Goal: Transaction & Acquisition: Book appointment/travel/reservation

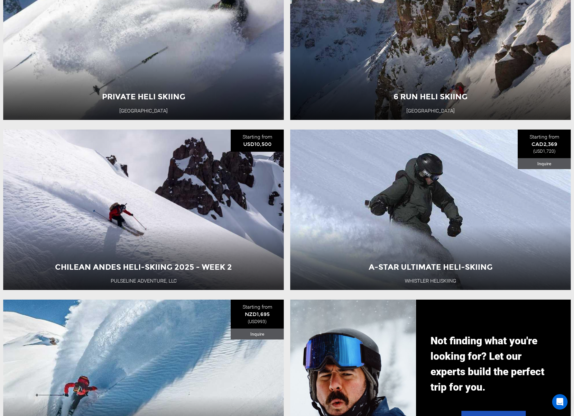
scroll to position [445, 0]
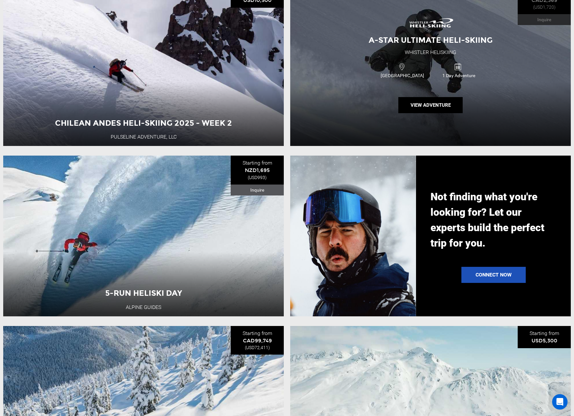
click at [343, 93] on div "A-Star Ultimate Heli-Skiing Whistler Heliskiing [GEOGRAPHIC_DATA] 1 Day Adventu…" at bounding box center [430, 66] width 280 height 161
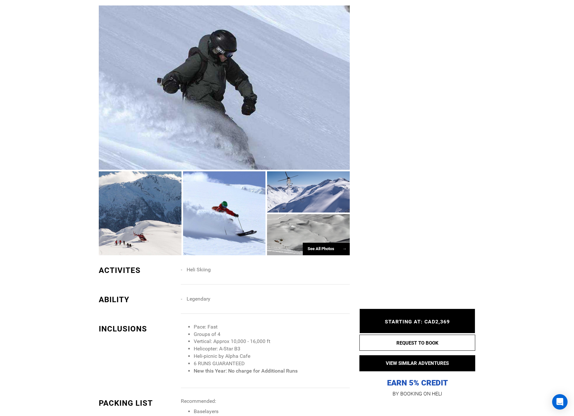
scroll to position [380, 0]
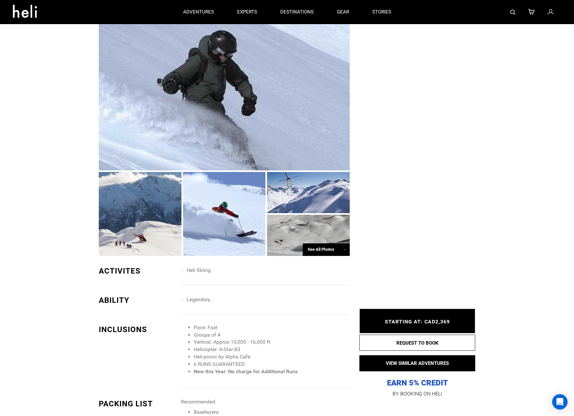
click at [318, 251] on div "See All Photos →" at bounding box center [326, 249] width 47 height 13
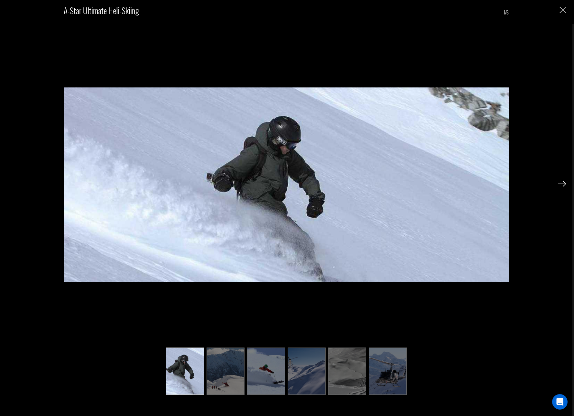
click at [223, 360] on img at bounding box center [225, 371] width 38 height 47
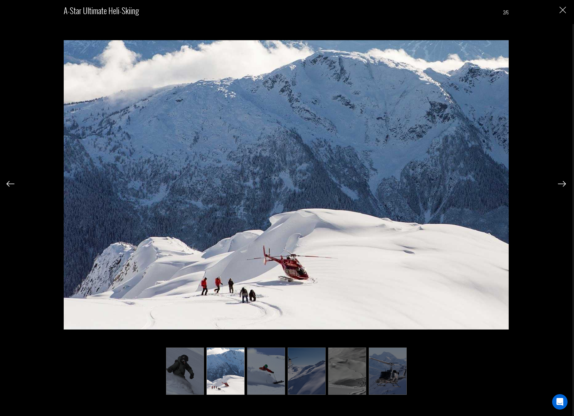
click at [270, 359] on img at bounding box center [266, 371] width 38 height 47
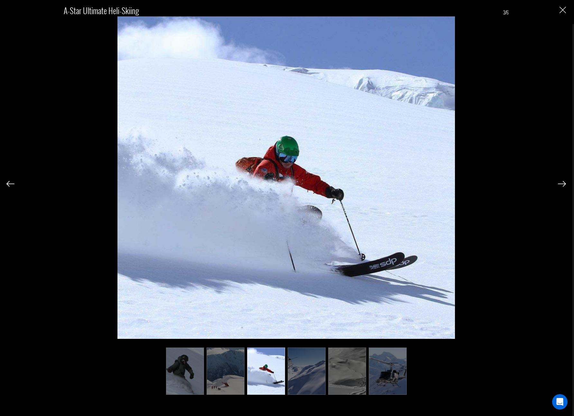
click at [312, 361] on img at bounding box center [307, 371] width 38 height 47
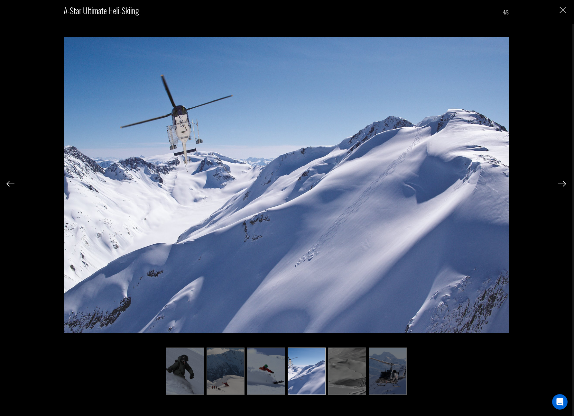
click at [349, 363] on img at bounding box center [347, 371] width 38 height 47
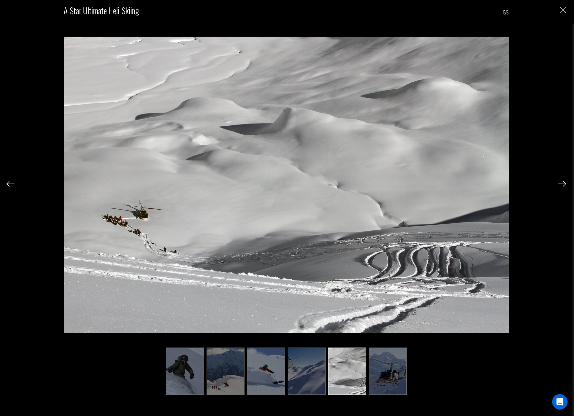
click at [383, 366] on img at bounding box center [388, 371] width 38 height 47
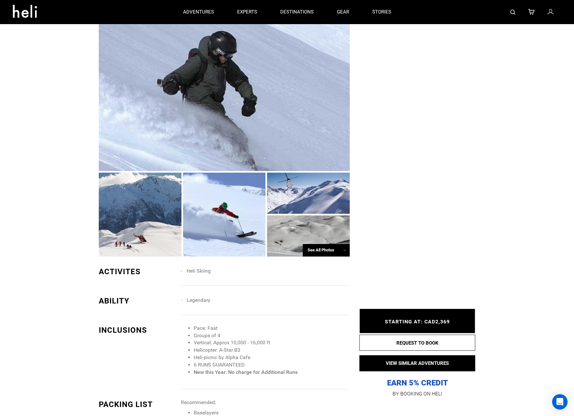
scroll to position [379, 0]
